Goal: Information Seeking & Learning: Learn about a topic

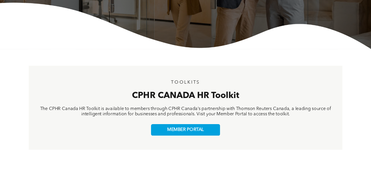
scroll to position [149, 0]
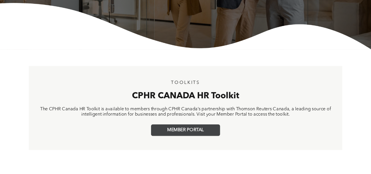
click at [197, 134] on link "MEMBER PORTAL" at bounding box center [185, 129] width 69 height 11
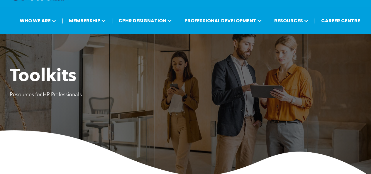
scroll to position [0, 0]
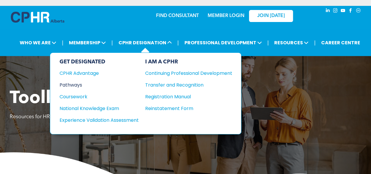
click at [77, 82] on div "Pathways" at bounding box center [95, 84] width 71 height 7
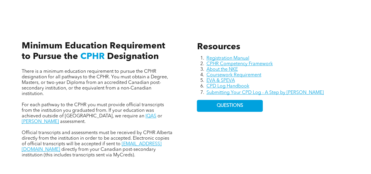
scroll to position [264, 0]
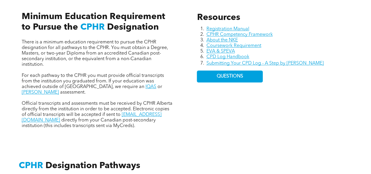
click at [184, 58] on div "Resources Registration Manual CPHR Competency Framework About the NKE Coursewor…" at bounding box center [186, 64] width 352 height 154
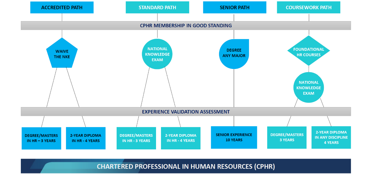
scroll to position [470, 0]
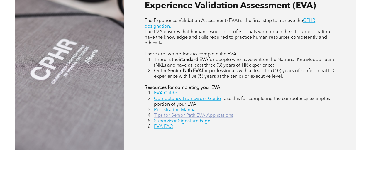
scroll to position [294, 0]
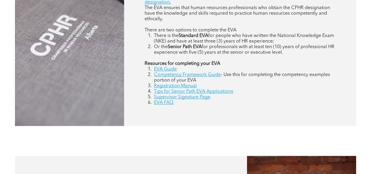
click at [324, 38] on li "There is the Standard EVA for people who have written the National Knowledge Ex…" at bounding box center [244, 38] width 181 height 11
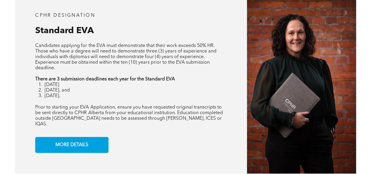
scroll to position [470, 0]
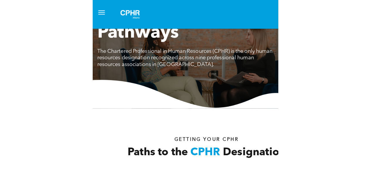
scroll to position [1114, 0]
